Goal: Obtain resource: Download file/media

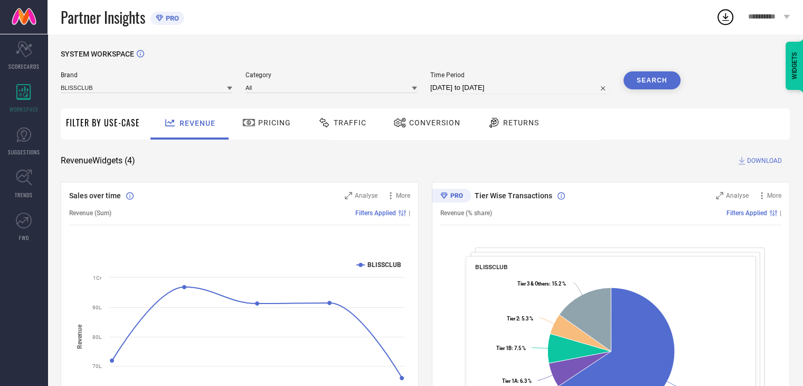
click at [358, 120] on span "Traffic" at bounding box center [350, 122] width 33 height 8
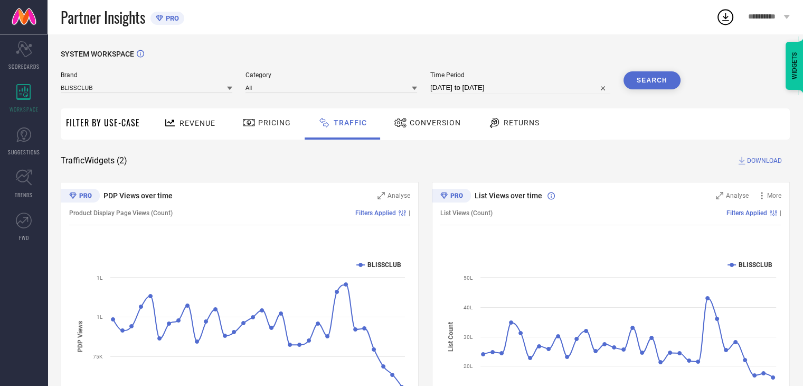
select select "6"
select select "2025"
select select "7"
select select "2025"
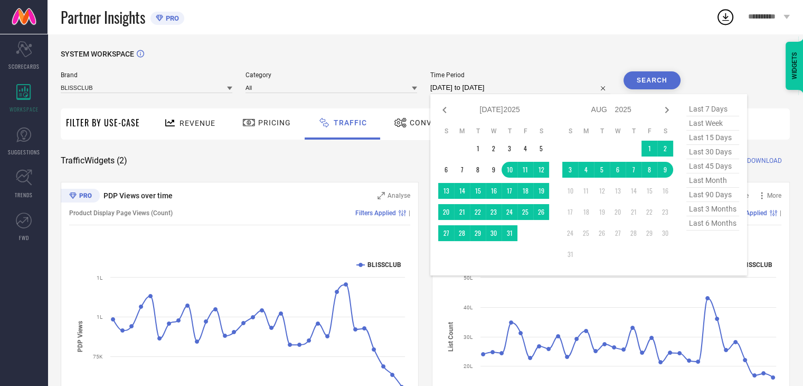
click at [512, 92] on input "[DATE] to [DATE]" at bounding box center [521, 87] width 180 height 13
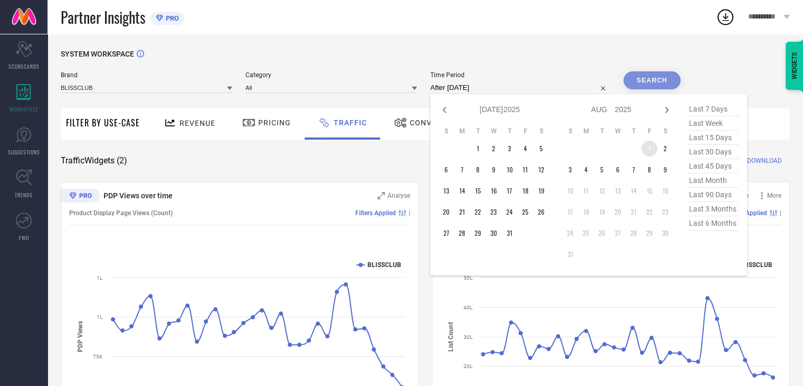
click at [647, 144] on td "1" at bounding box center [650, 149] width 16 height 16
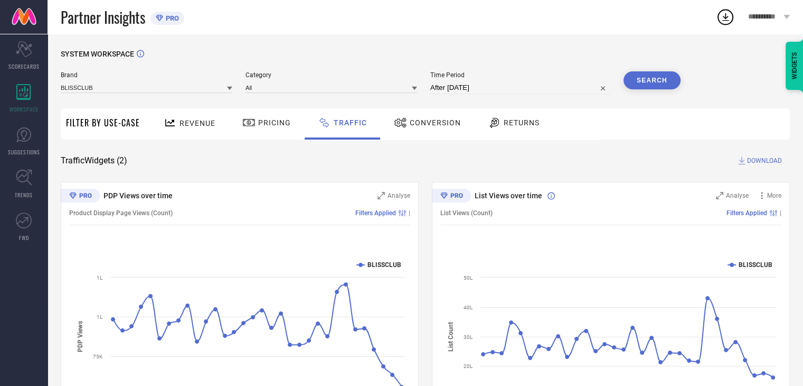
type input "[DATE] to [DATE]"
click at [646, 86] on button "Search" at bounding box center [652, 80] width 57 height 18
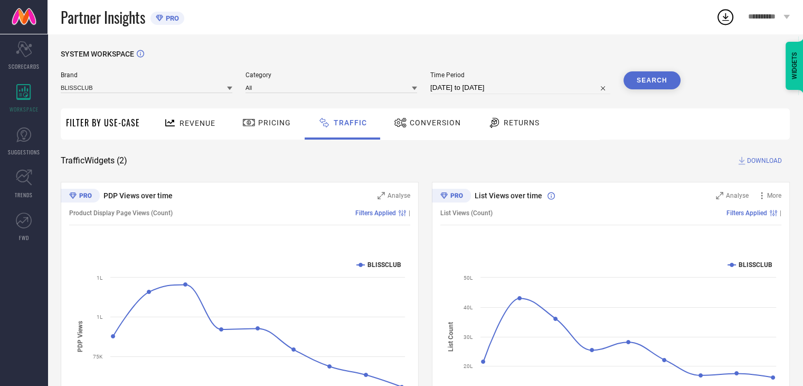
click at [759, 161] on span "DOWNLOAD" at bounding box center [764, 160] width 35 height 11
click at [729, 16] on icon at bounding box center [725, 16] width 19 height 19
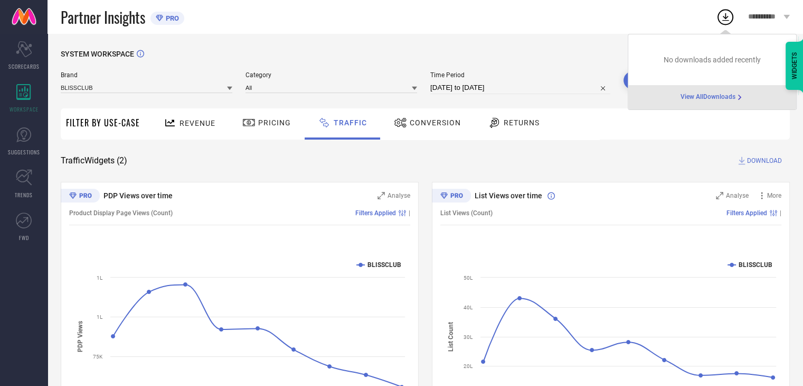
click at [719, 98] on div "No downloads added recently View All Downloads" at bounding box center [712, 72] width 169 height 76
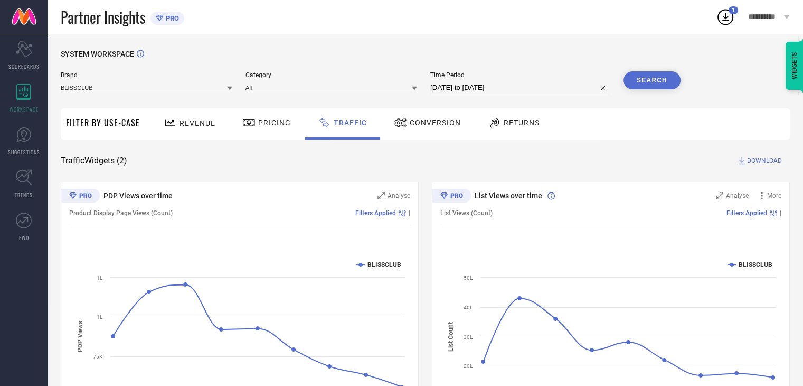
click at [513, 143] on div "SYSTEM WORKSPACE Brand BLISSCLUB Category All Time Period [DATE] to [DATE] Sear…" at bounding box center [426, 248] width 730 height 396
